Goal: Use online tool/utility: Utilize a website feature to perform a specific function

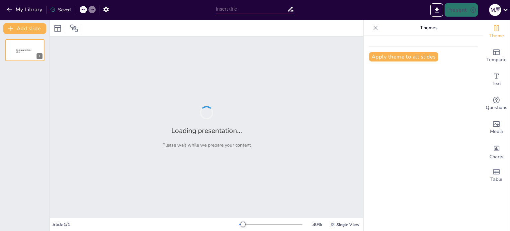
type input "New Sendsteps"
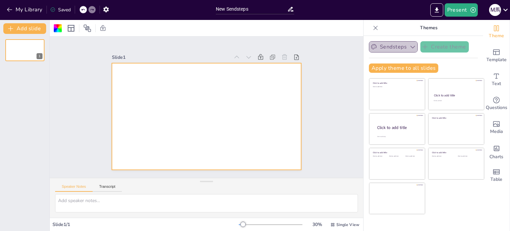
click at [395, 46] on button "Sendsteps" at bounding box center [393, 46] width 49 height 11
click at [454, 65] on div "Apply theme to all slides" at bounding box center [423, 67] width 109 height 9
click at [115, 90] on div at bounding box center [205, 117] width 208 height 144
click at [109, 209] on textarea at bounding box center [206, 203] width 303 height 18
click at [243, 94] on div at bounding box center [203, 116] width 213 height 160
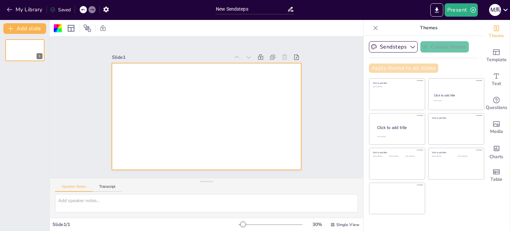
click at [386, 65] on button "Apply theme to all slides" at bounding box center [403, 67] width 69 height 9
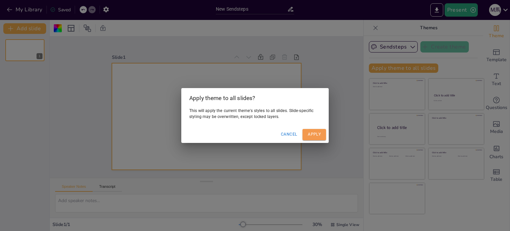
click at [304, 134] on button "Apply" at bounding box center [315, 134] width 24 height 11
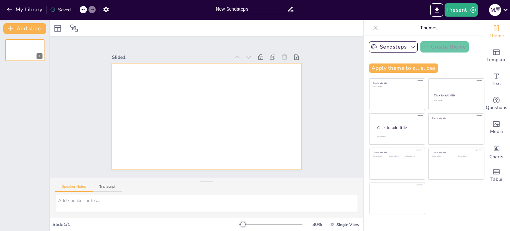
click at [236, 83] on div at bounding box center [206, 117] width 200 height 126
